Goal: Information Seeking & Learning: Check status

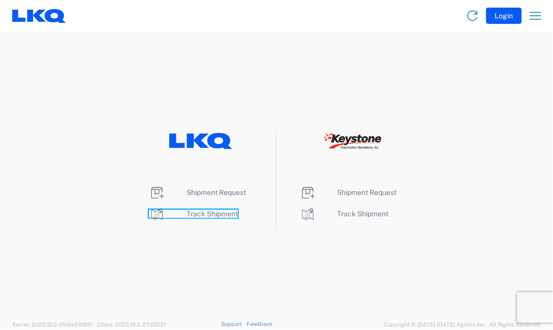
click at [214, 216] on span "Track Shipment" at bounding box center [212, 214] width 51 height 8
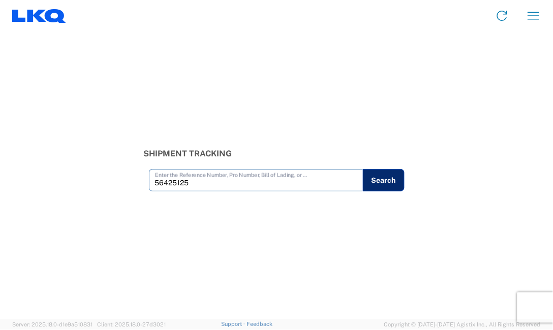
type input "56425125"
click at [377, 181] on button "Search" at bounding box center [384, 180] width 42 height 22
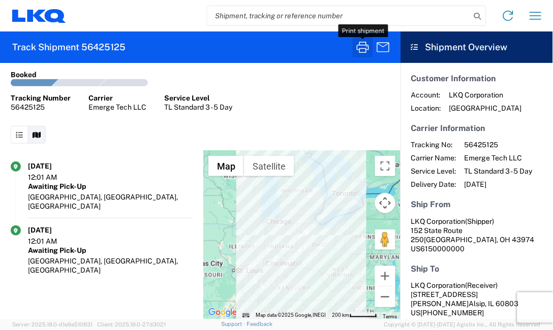
click at [356, 49] on icon "button" at bounding box center [363, 47] width 16 height 16
